Goal: Information Seeking & Learning: Understand process/instructions

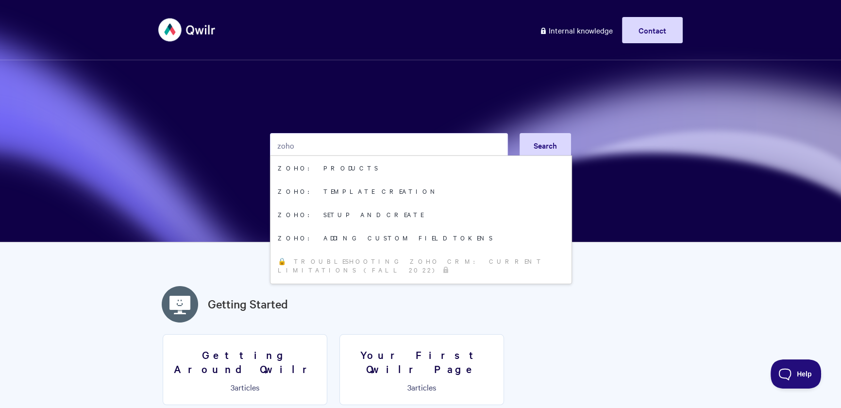
type input "zoho"
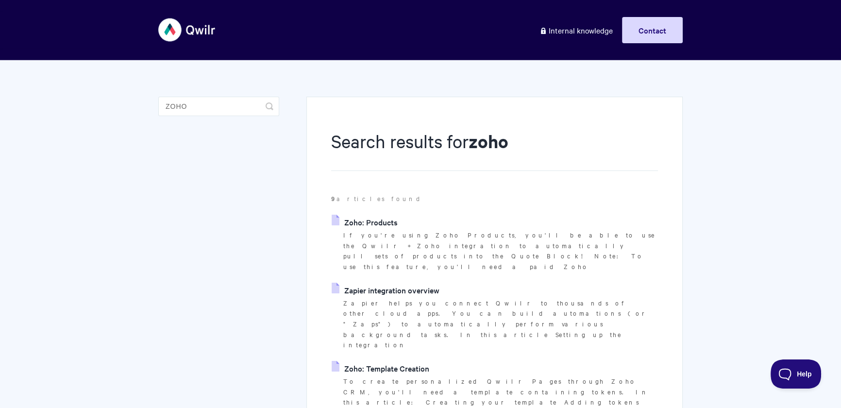
click at [387, 283] on link "Zapier integration overview" at bounding box center [386, 290] width 108 height 15
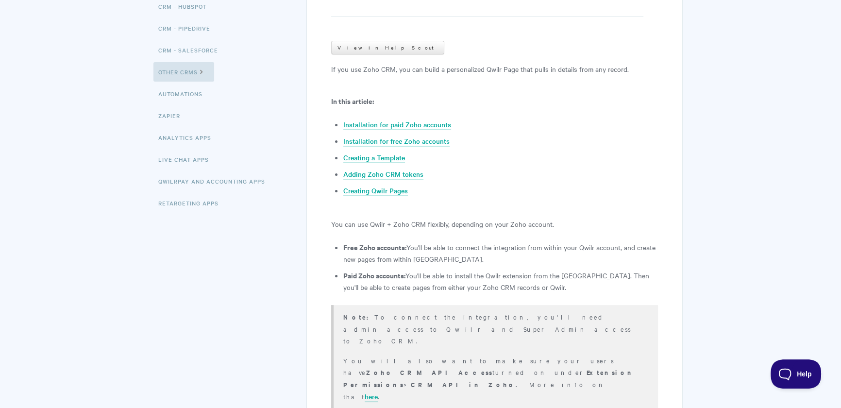
scroll to position [199, 0]
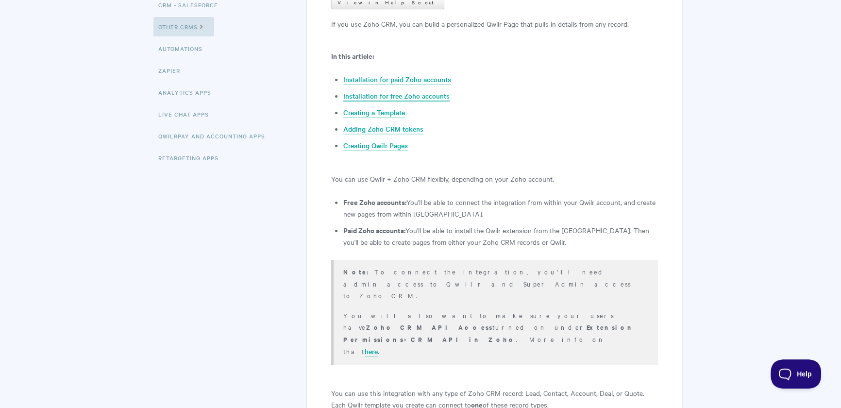
click at [416, 92] on link "Installation for free Zoho accounts" at bounding box center [396, 96] width 106 height 11
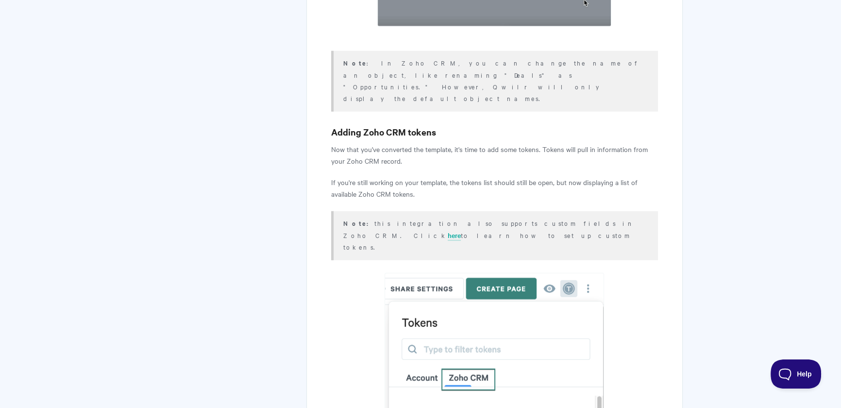
scroll to position [3090, 0]
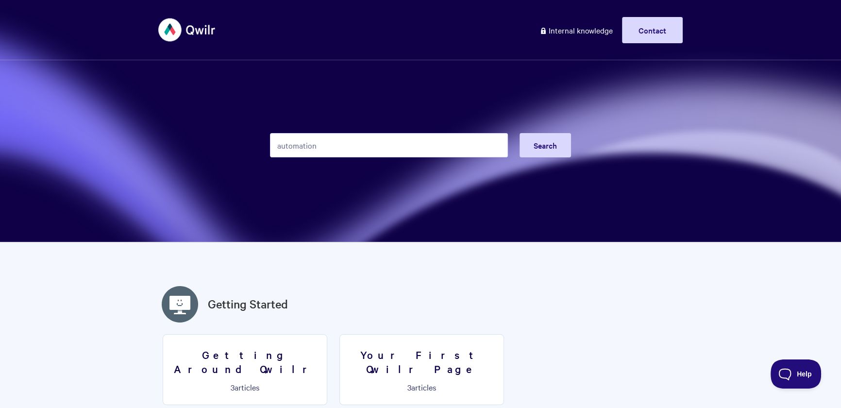
type input "automations"
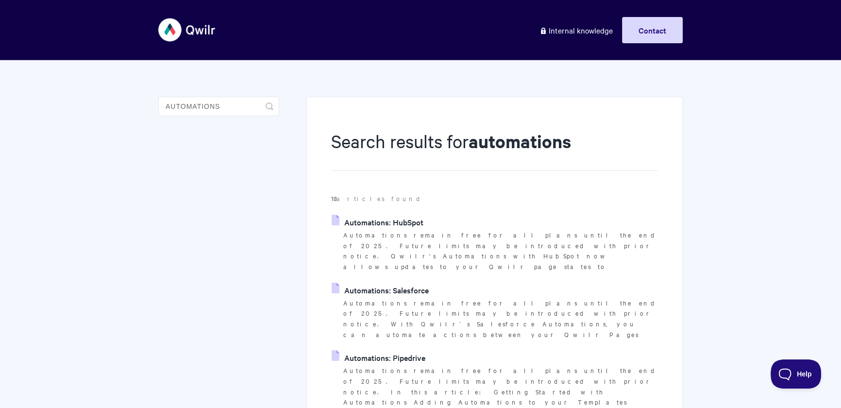
click at [423, 283] on link "Automations: Salesforce" at bounding box center [380, 290] width 97 height 15
